Goal: Task Accomplishment & Management: Manage account settings

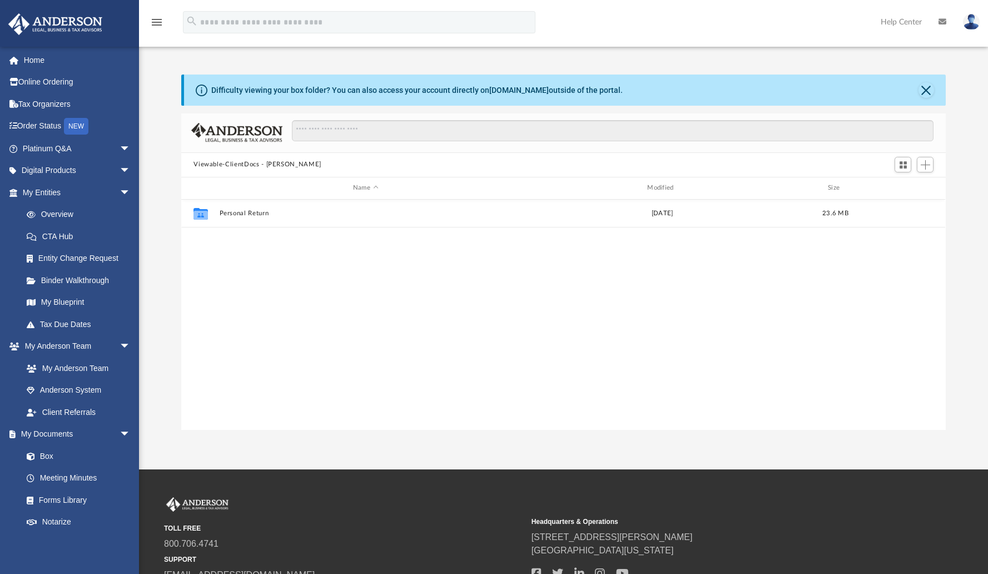
scroll to position [244, 756]
click at [33, 57] on link "Home" at bounding box center [78, 60] width 140 height 22
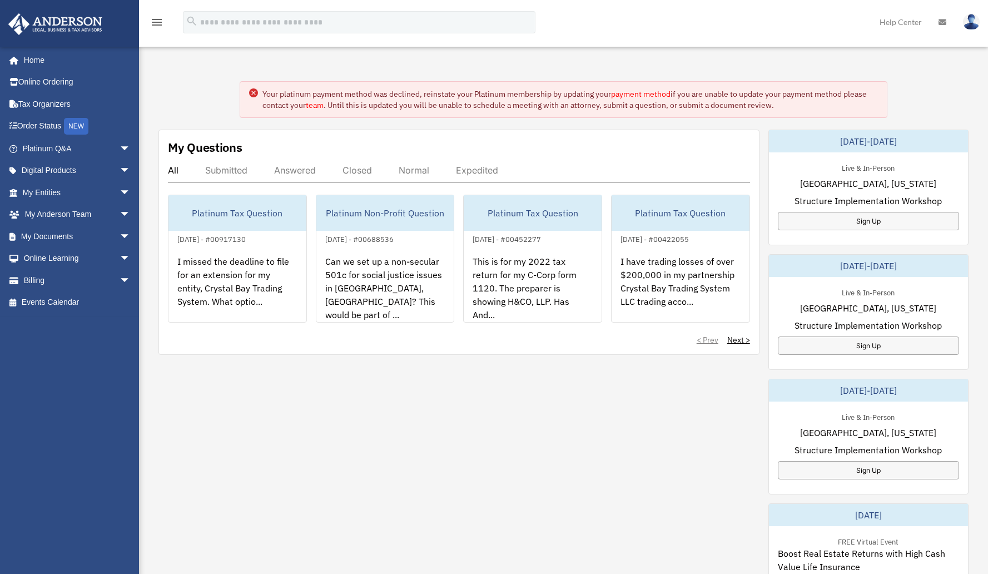
click at [645, 95] on link "payment method" at bounding box center [640, 94] width 59 height 10
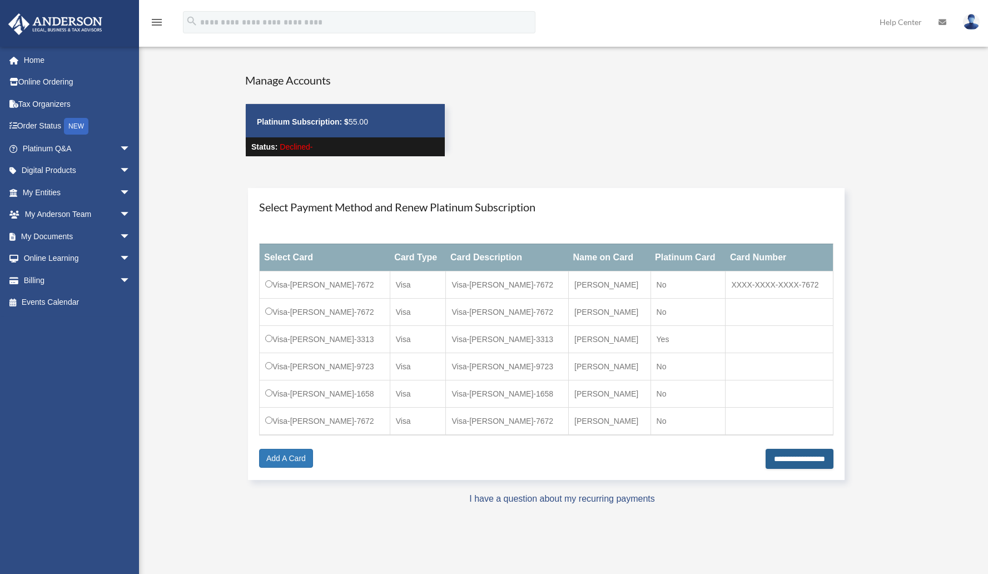
click at [776, 459] on input "**********" at bounding box center [800, 459] width 68 height 20
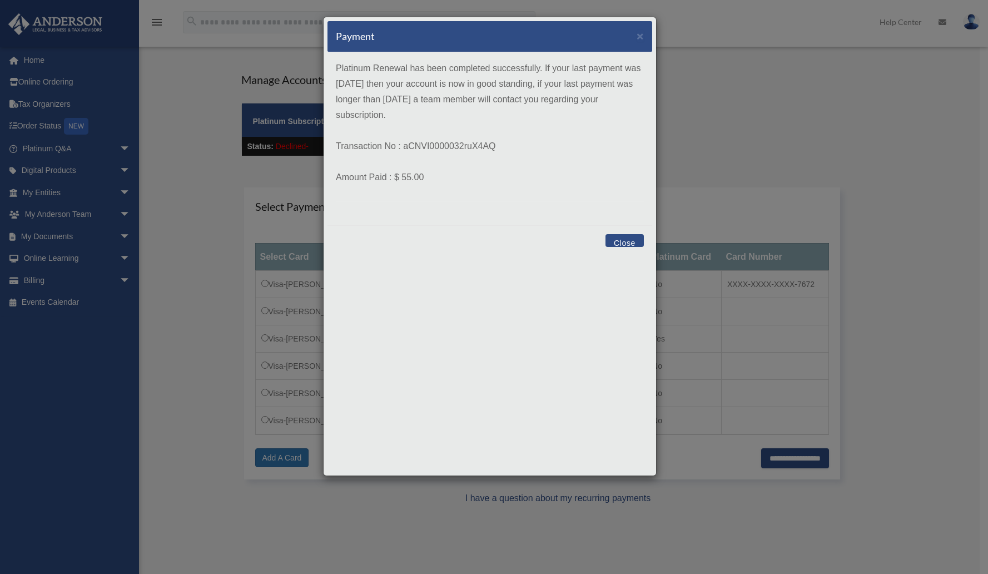
click at [622, 242] on button "Close" at bounding box center [624, 240] width 38 height 13
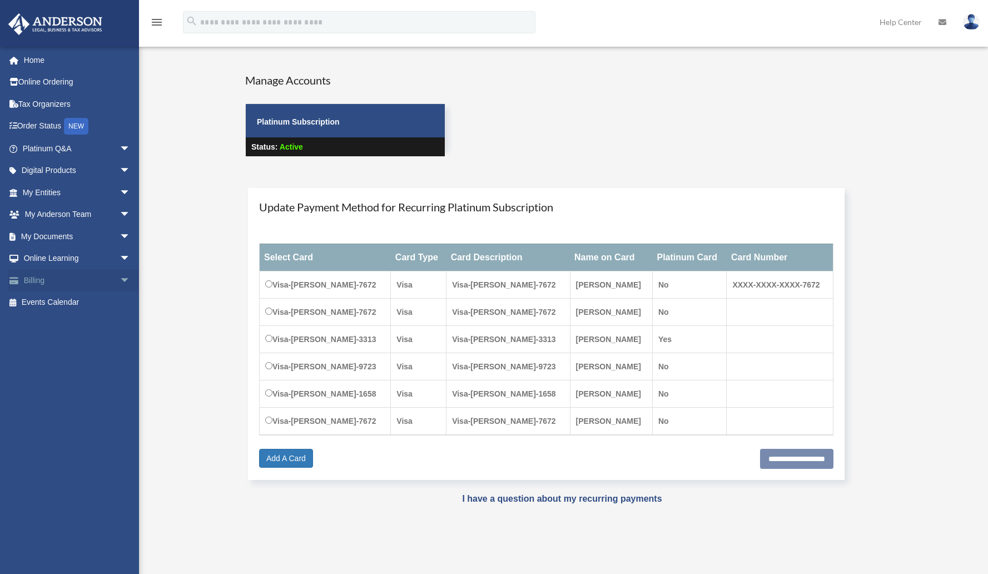
click at [120, 281] on span "arrow_drop_down" at bounding box center [131, 280] width 22 height 23
click at [90, 346] on link "Manage Payments" at bounding box center [82, 347] width 132 height 22
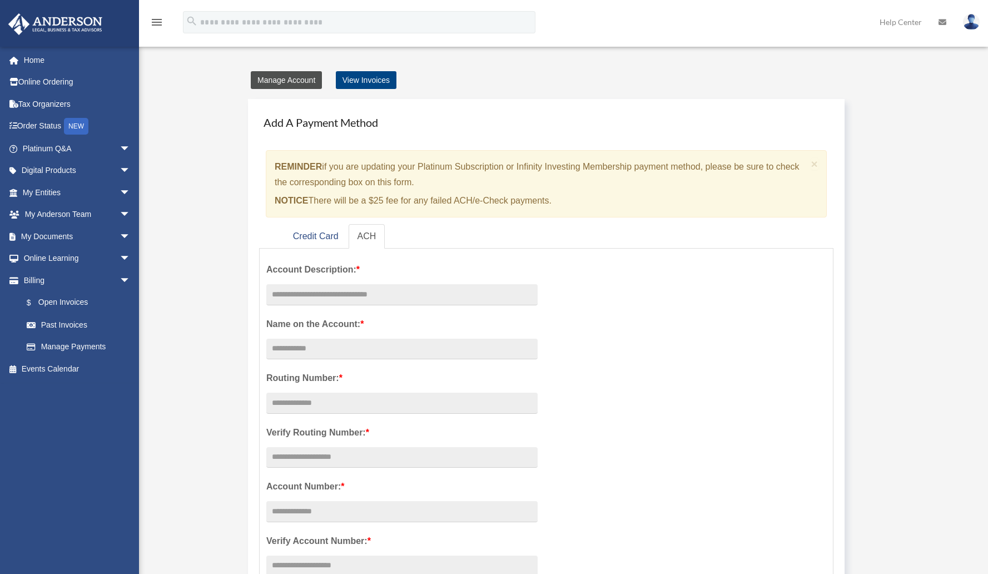
click at [300, 81] on link "Manage Account" at bounding box center [286, 80] width 71 height 18
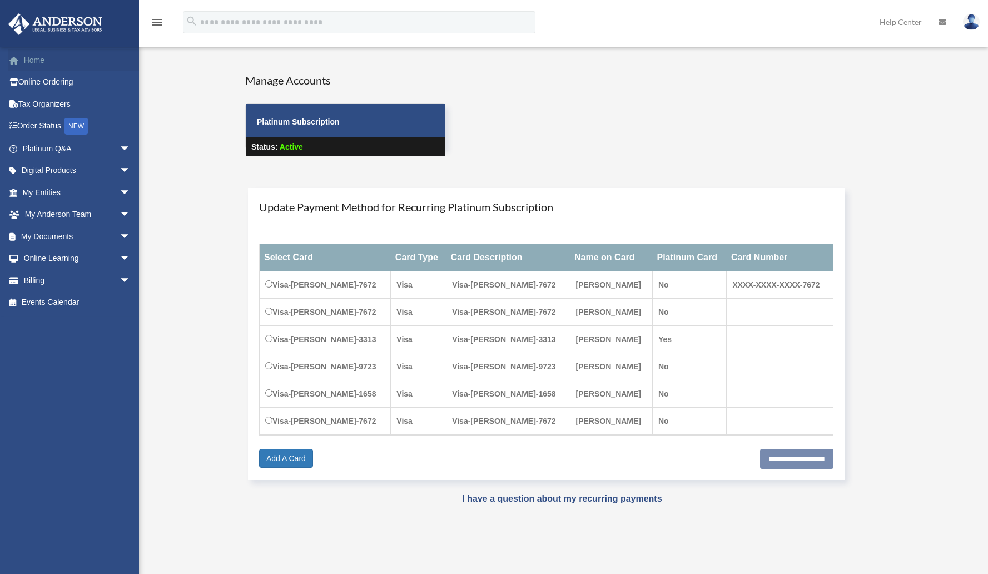
click at [33, 60] on link "Home" at bounding box center [78, 60] width 140 height 22
